Goal: Information Seeking & Learning: Learn about a topic

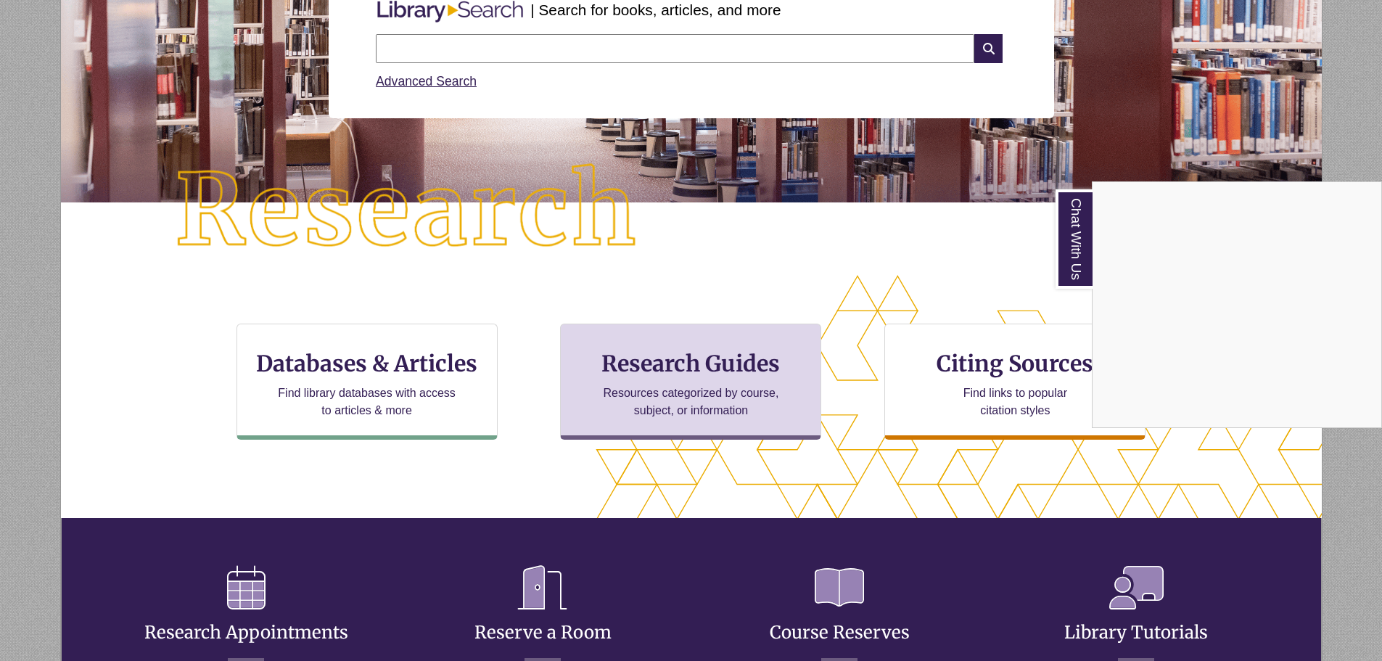
click at [651, 361] on div "Chat With Us" at bounding box center [691, 330] width 1382 height 661
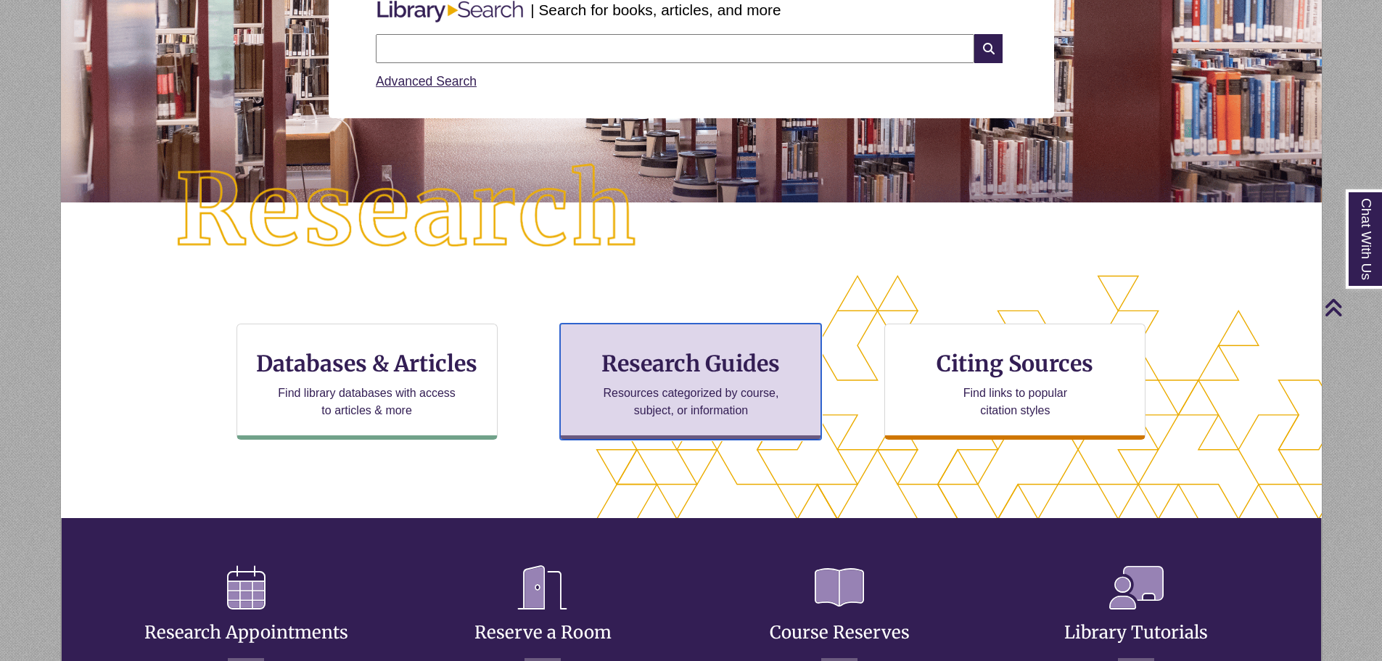
click at [650, 408] on p "Resources categorized by course, subject, or information" at bounding box center [690, 401] width 189 height 35
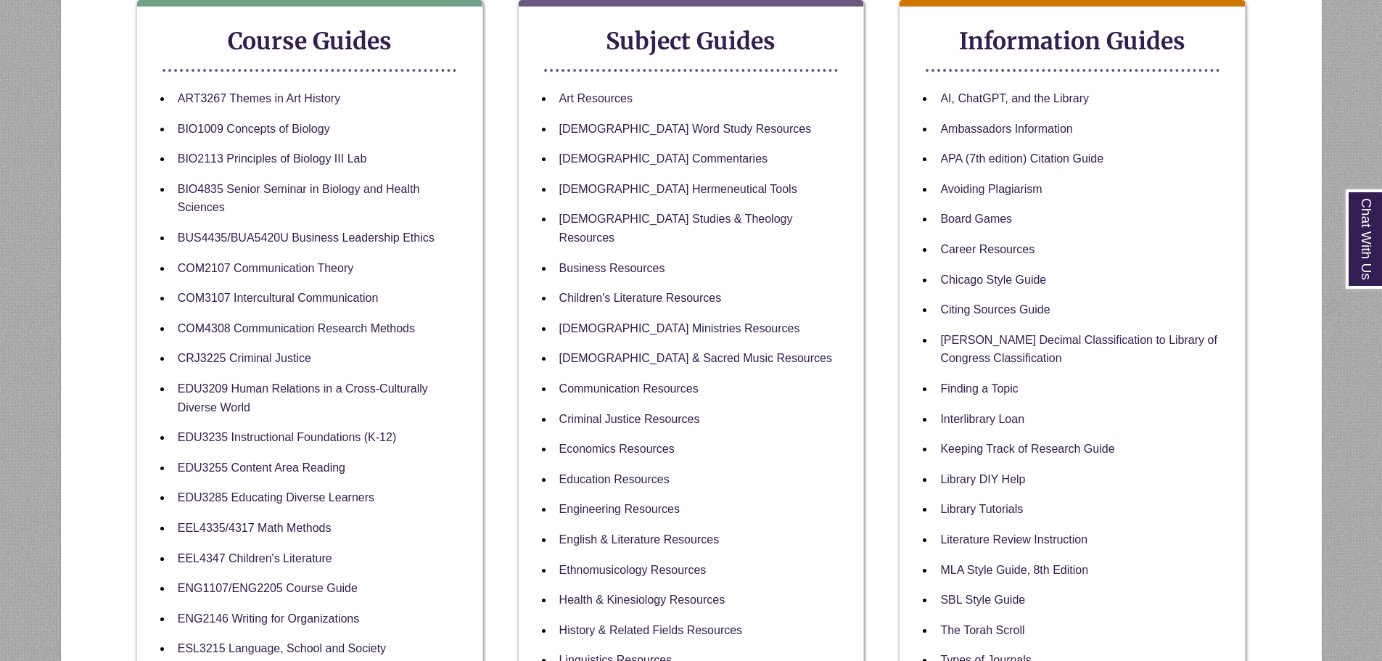
scroll to position [290, 0]
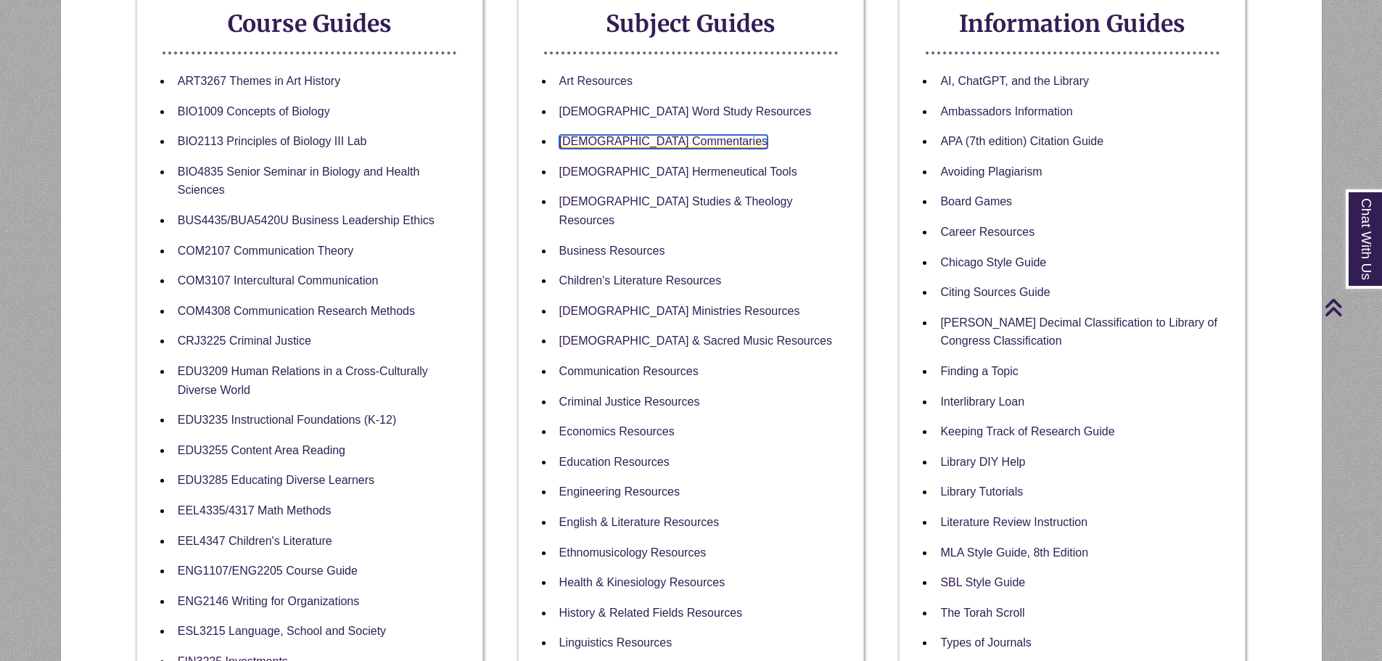
click at [651, 139] on link "[DEMOGRAPHIC_DATA] Commentaries" at bounding box center [663, 142] width 208 height 14
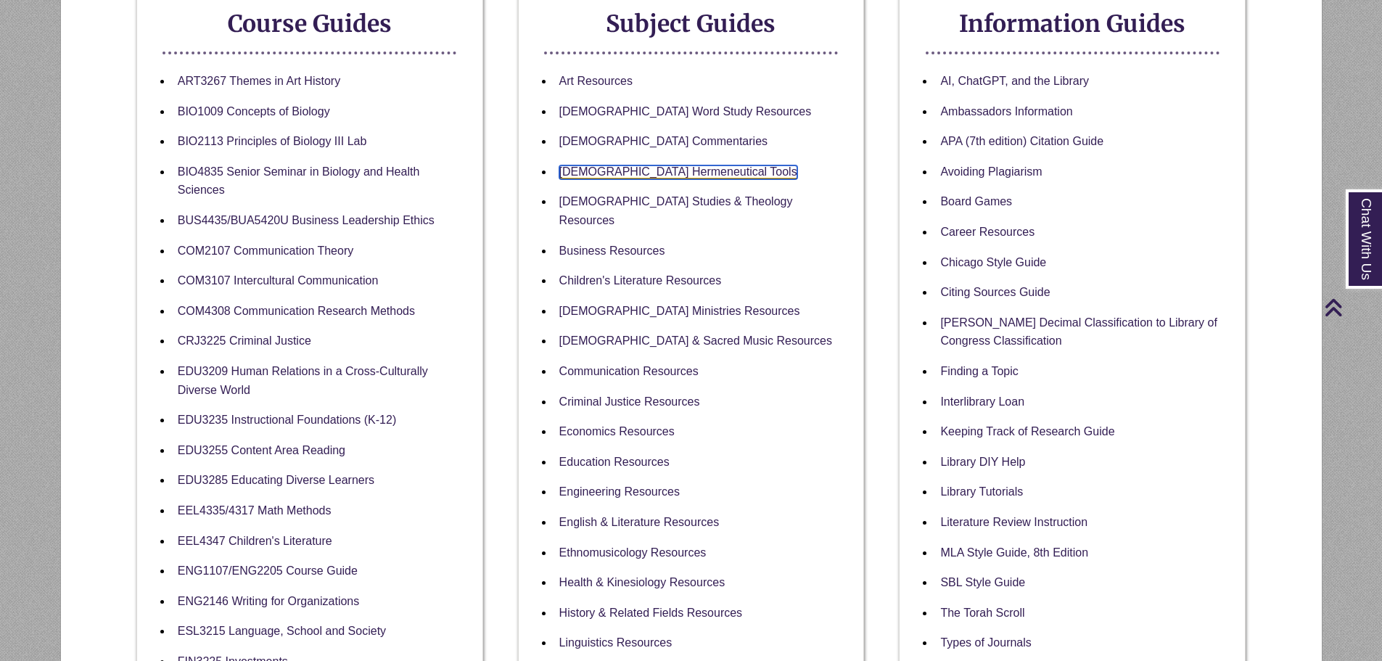
click at [688, 173] on link "[DEMOGRAPHIC_DATA] Hermeneutical Tools" at bounding box center [678, 172] width 238 height 14
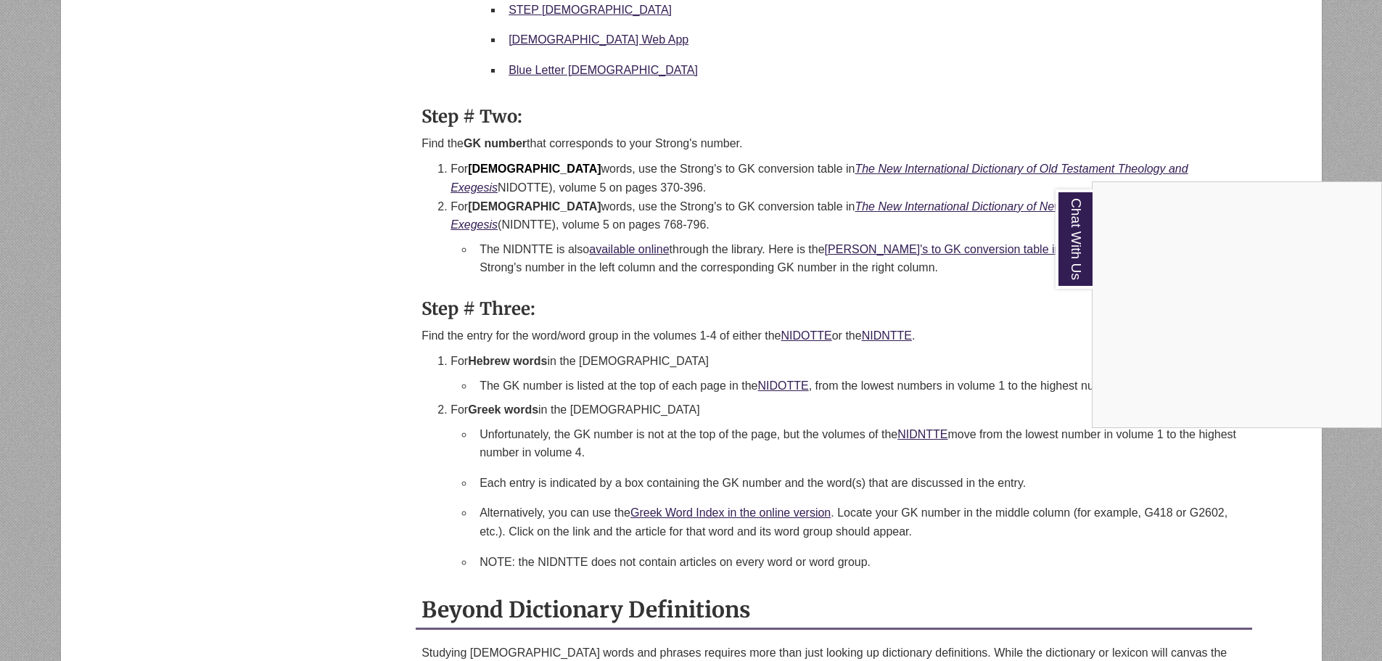
scroll to position [1523, 0]
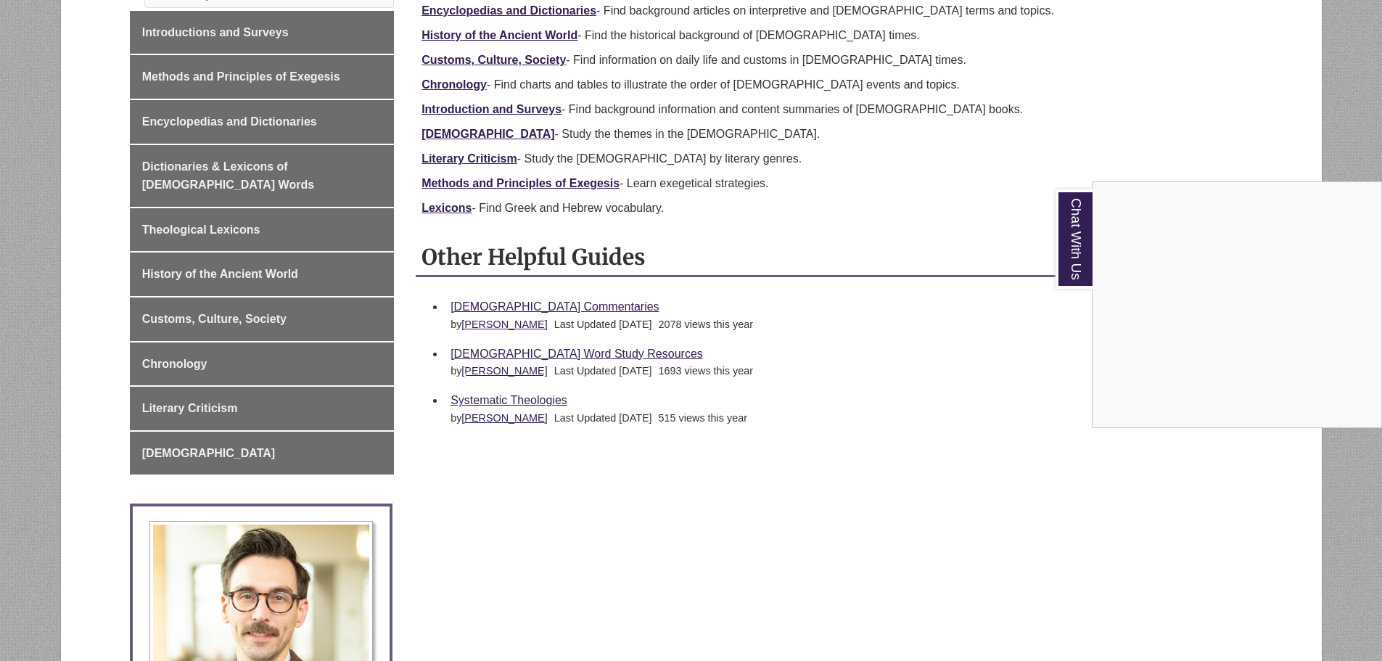
scroll to position [290, 0]
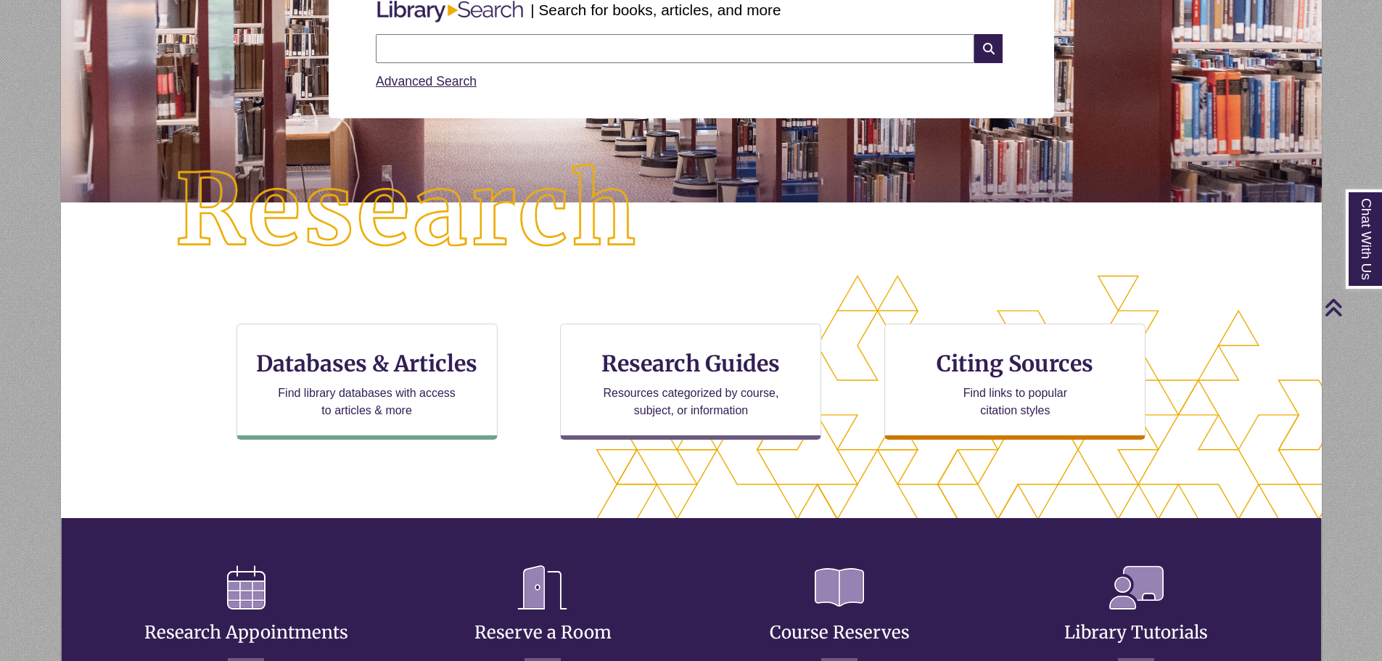
click at [519, 47] on input "text" at bounding box center [675, 48] width 598 height 29
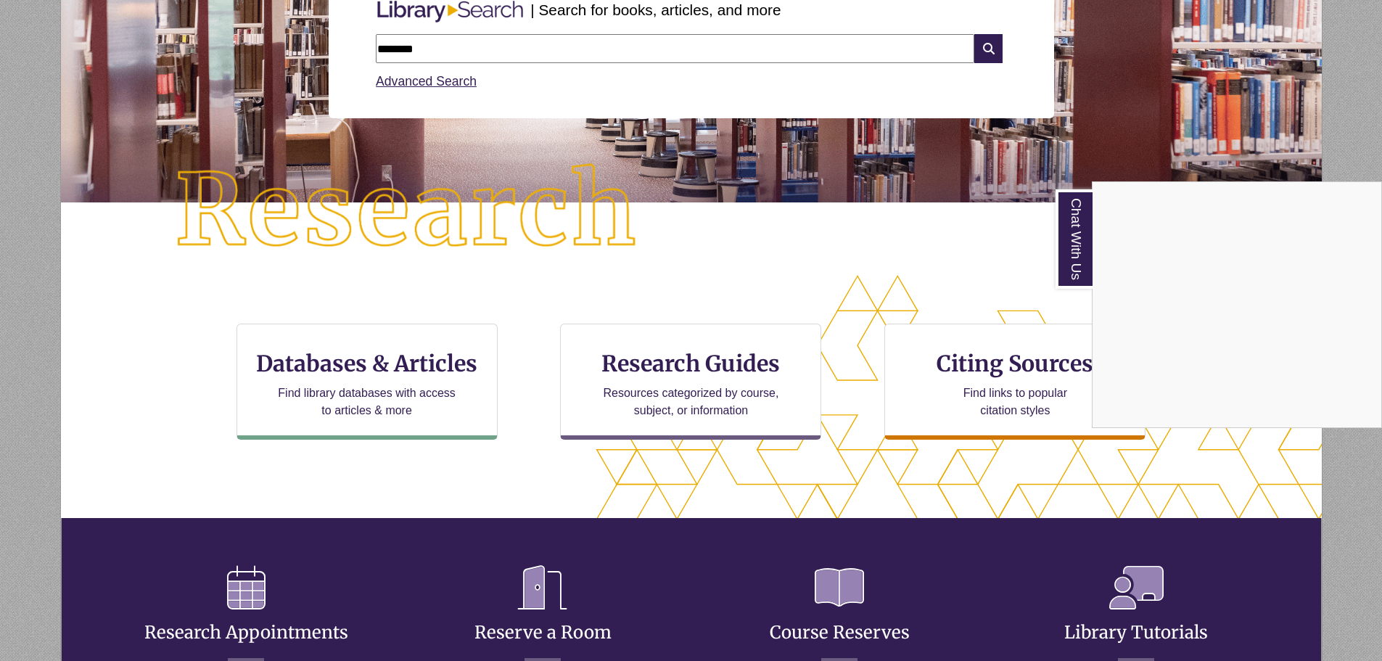
type input "********"
